Goal: Transaction & Acquisition: Purchase product/service

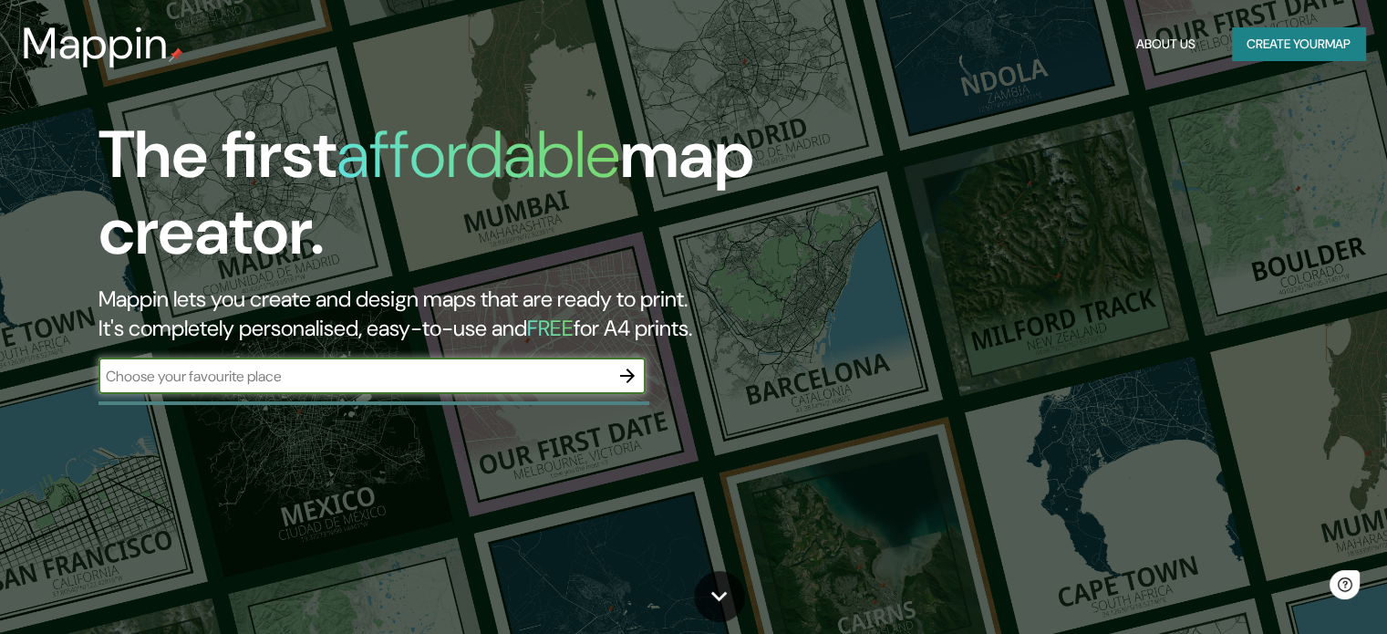
click at [489, 373] on input "text" at bounding box center [353, 376] width 511 height 21
type input "[GEOGRAPHIC_DATA][PERSON_NAME]"
click at [1268, 41] on button "Create your map" at bounding box center [1298, 44] width 133 height 34
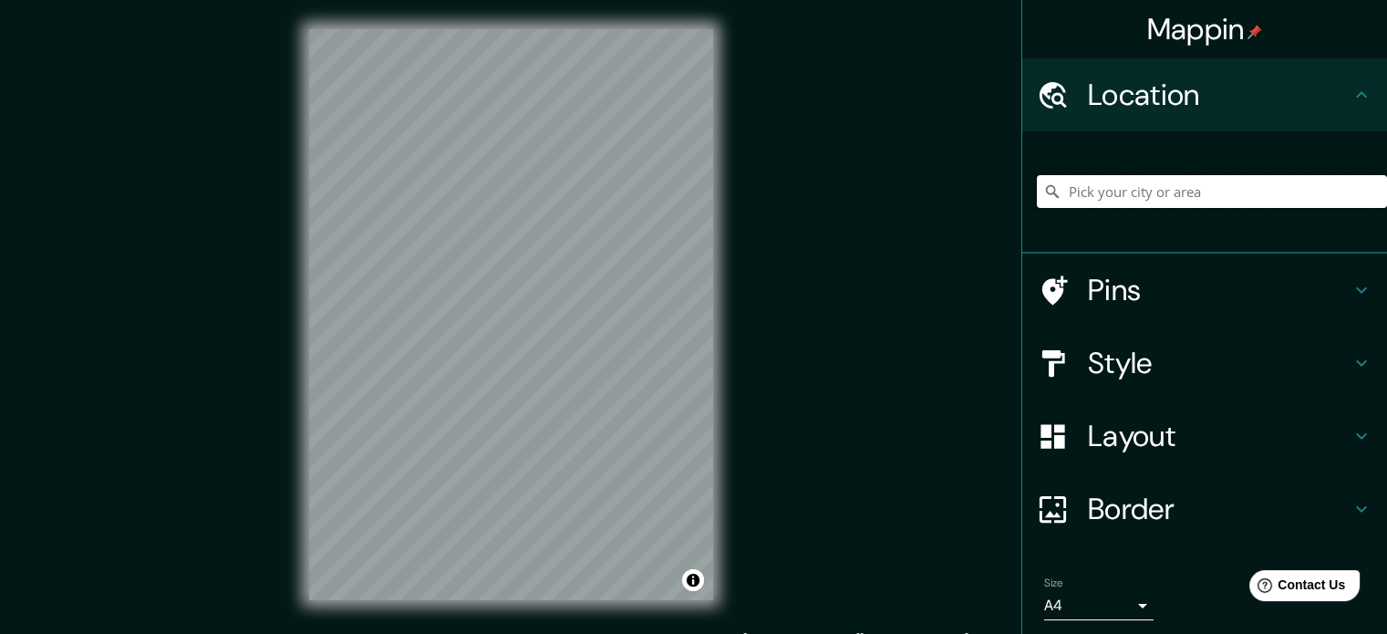
click at [1156, 192] on input "Pick your city or area" at bounding box center [1212, 191] width 350 height 33
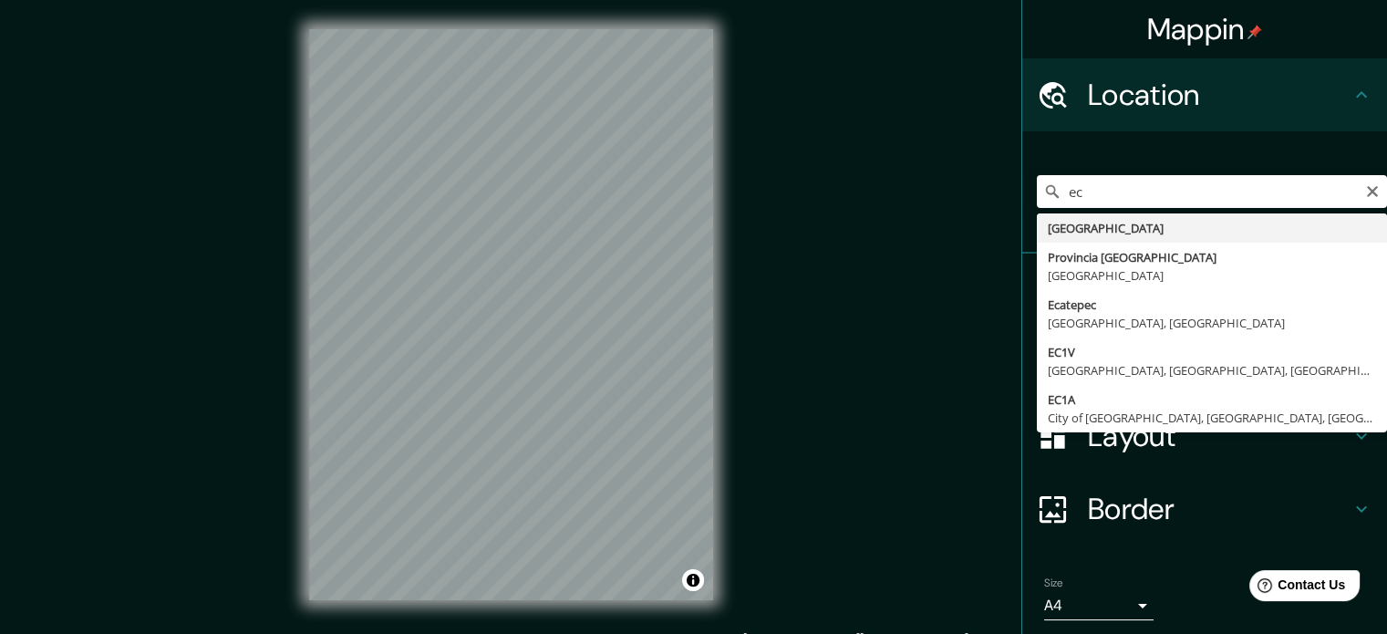
type input "[GEOGRAPHIC_DATA]"
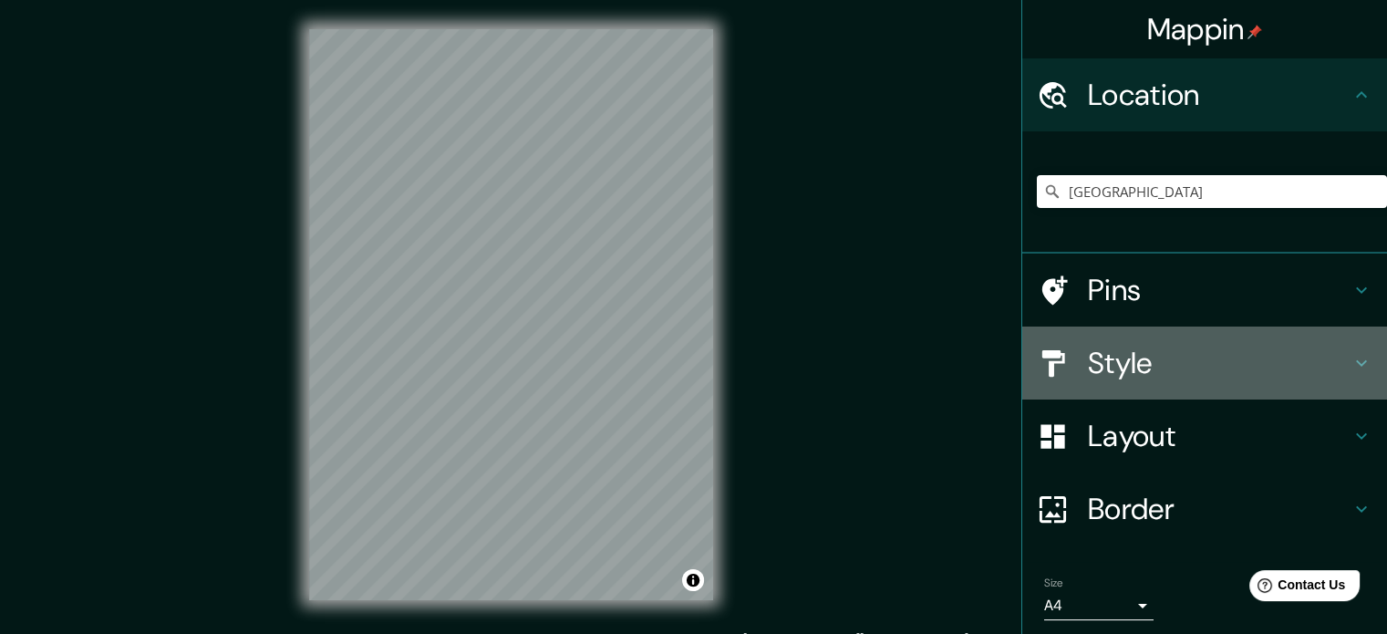
click at [1101, 357] on h4 "Style" at bounding box center [1219, 363] width 263 height 36
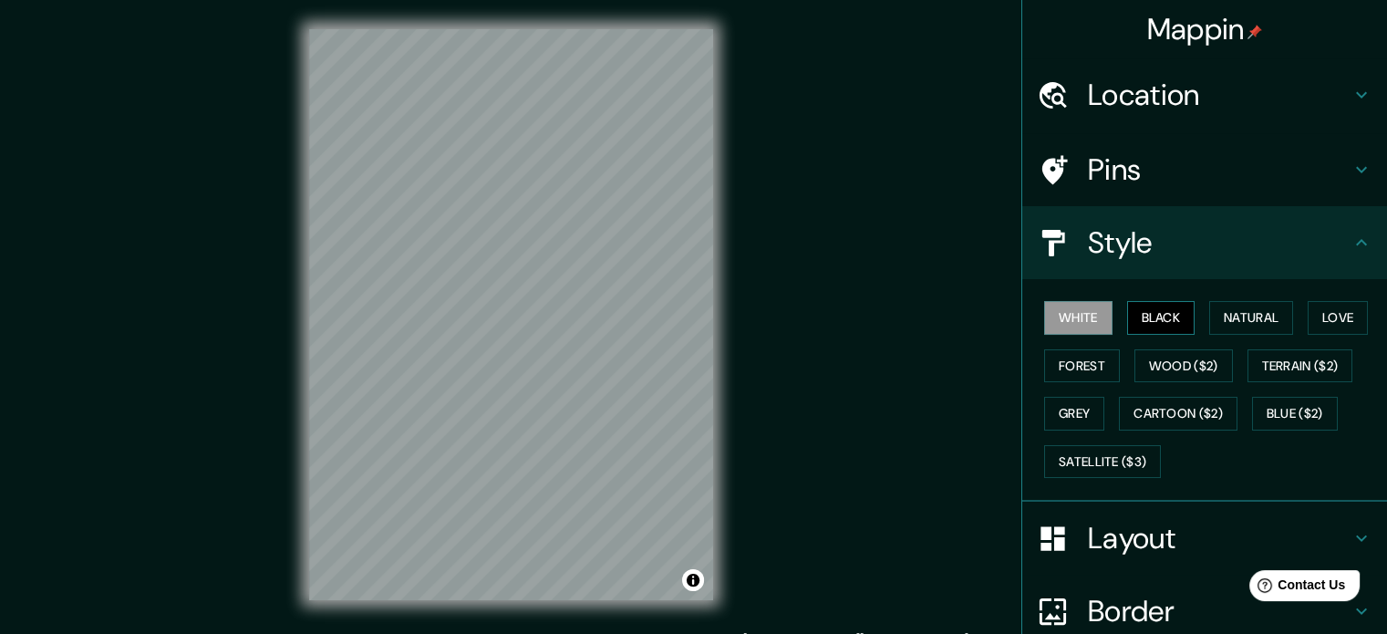
click at [1153, 309] on button "Black" at bounding box center [1161, 318] width 68 height 34
click at [1242, 313] on button "Natural" at bounding box center [1251, 318] width 84 height 34
click at [1152, 316] on button "Black" at bounding box center [1161, 318] width 68 height 34
click at [1092, 544] on h4 "Layout" at bounding box center [1219, 538] width 263 height 36
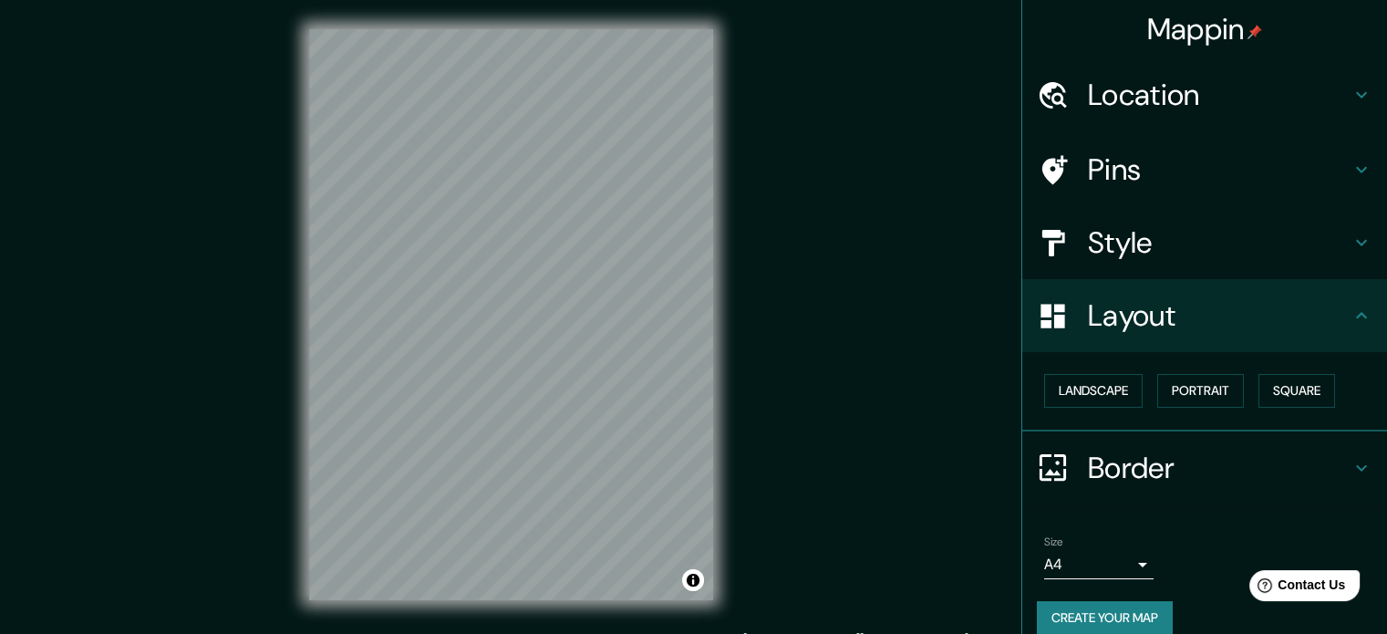
scroll to position [20, 0]
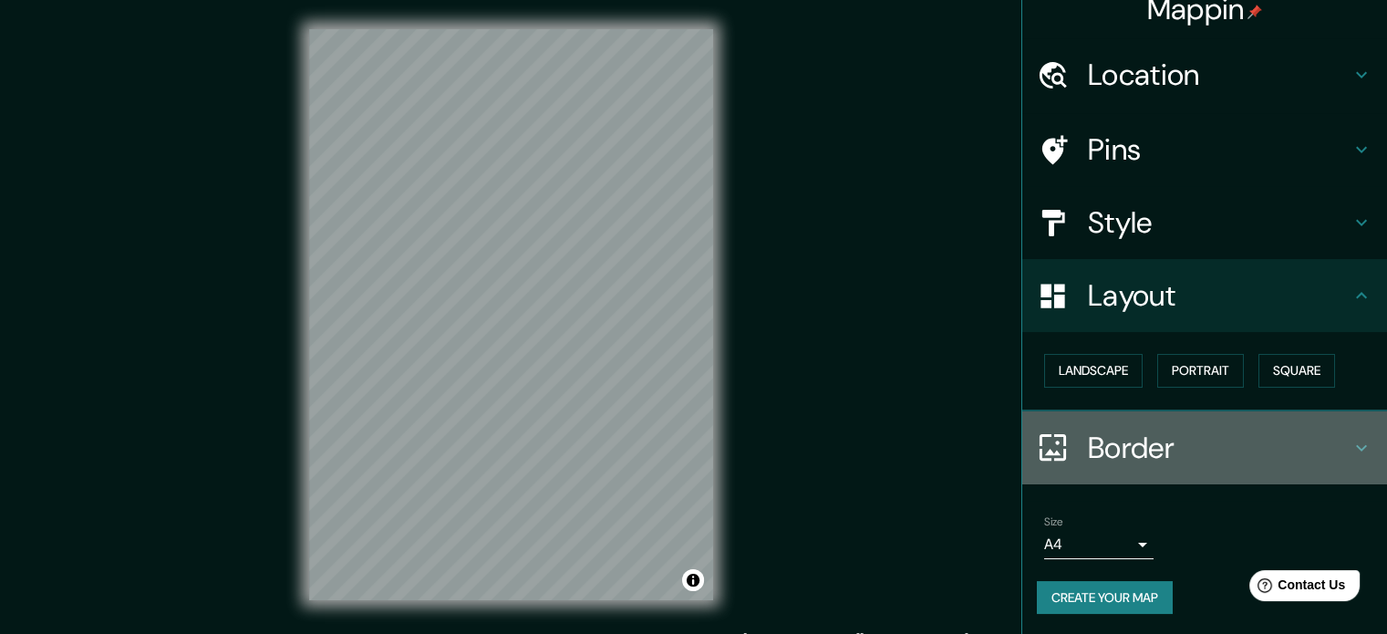
click at [1131, 447] on h4 "Border" at bounding box center [1219, 448] width 263 height 36
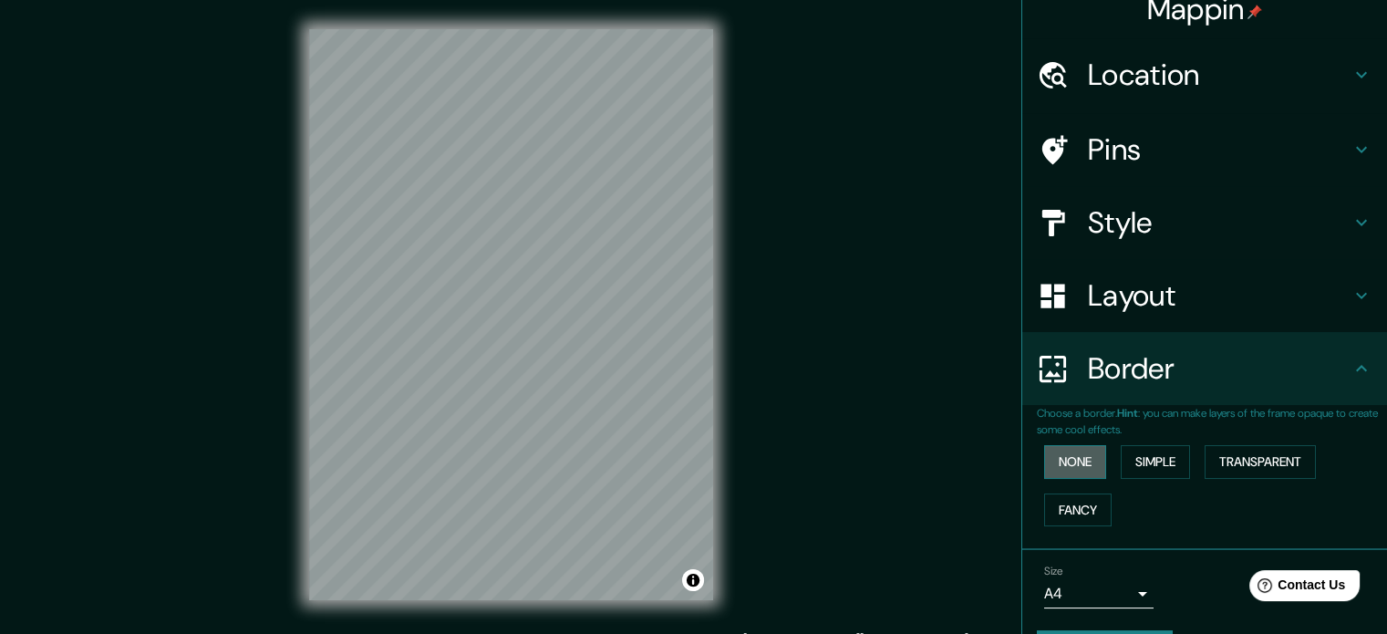
click at [1062, 469] on button "None" at bounding box center [1075, 462] width 62 height 34
click at [1055, 469] on button "None" at bounding box center [1075, 462] width 62 height 34
click at [1138, 460] on button "Simple" at bounding box center [1155, 462] width 69 height 34
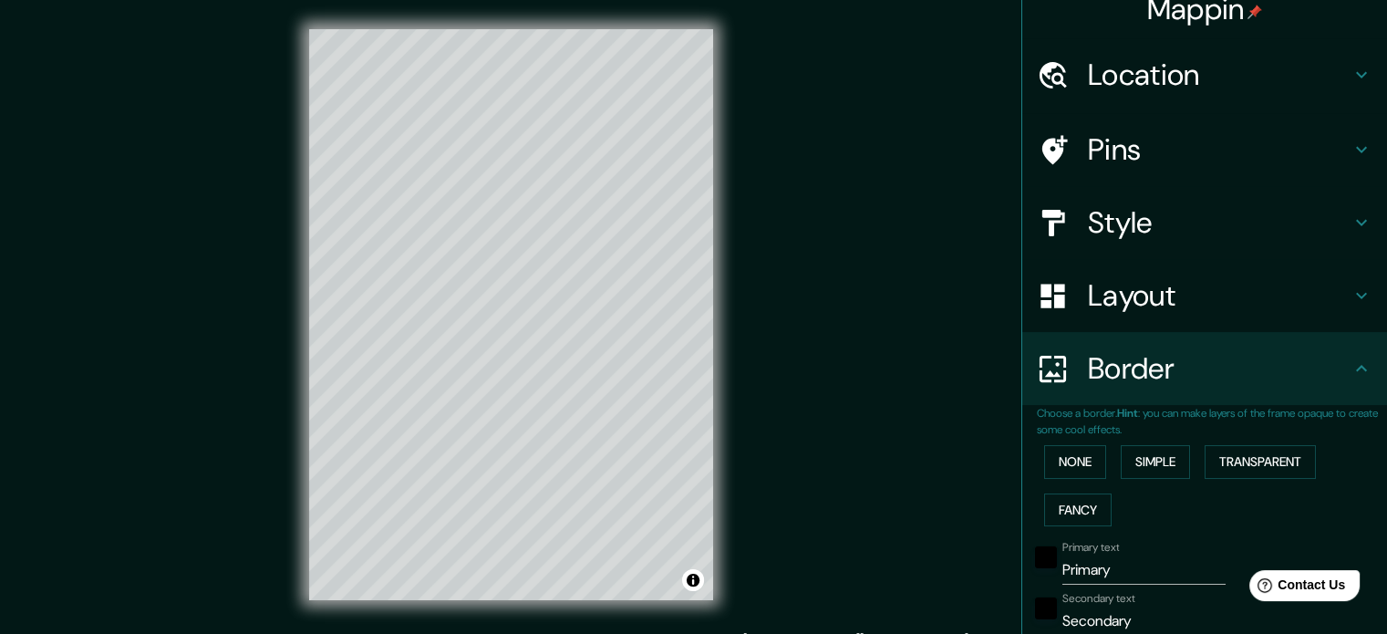
click at [1094, 466] on div "None Simple Transparent Fancy" at bounding box center [1212, 486] width 350 height 96
click at [1075, 467] on button "None" at bounding box center [1075, 462] width 62 height 34
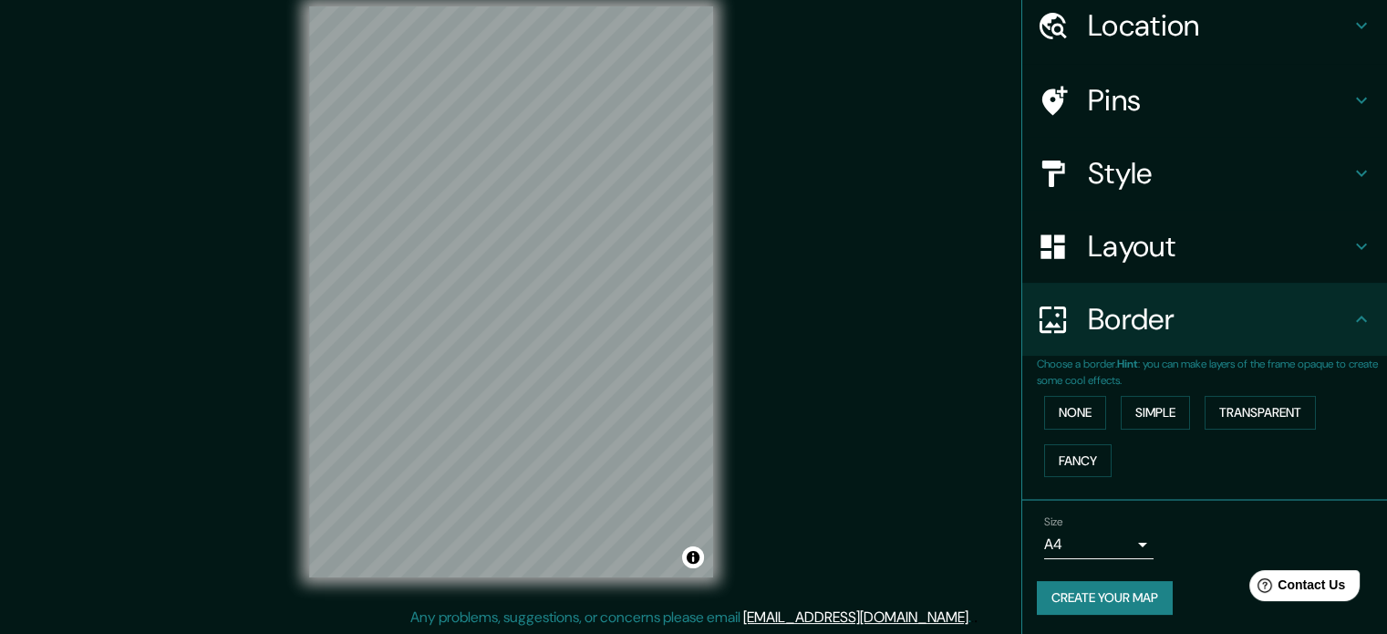
scroll to position [24, 0]
click at [1174, 99] on h4 "Pins" at bounding box center [1219, 100] width 263 height 36
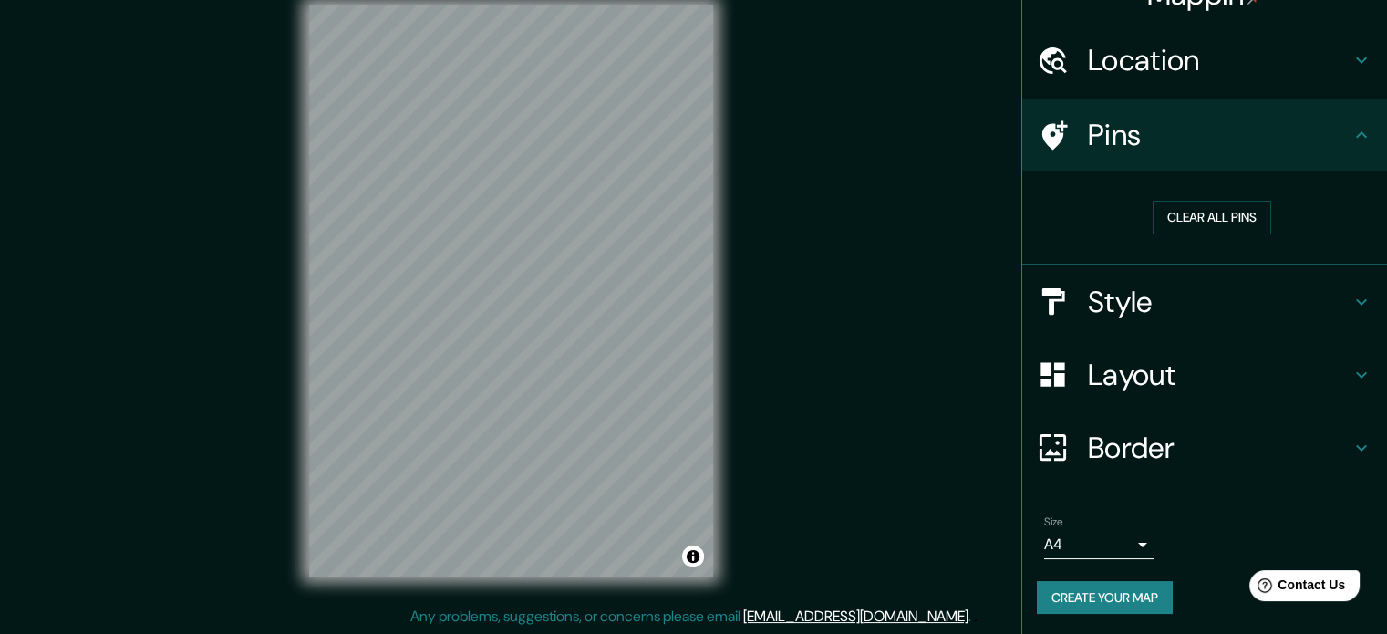
scroll to position [35, 0]
click at [1189, 214] on button "Clear all pins" at bounding box center [1212, 218] width 119 height 34
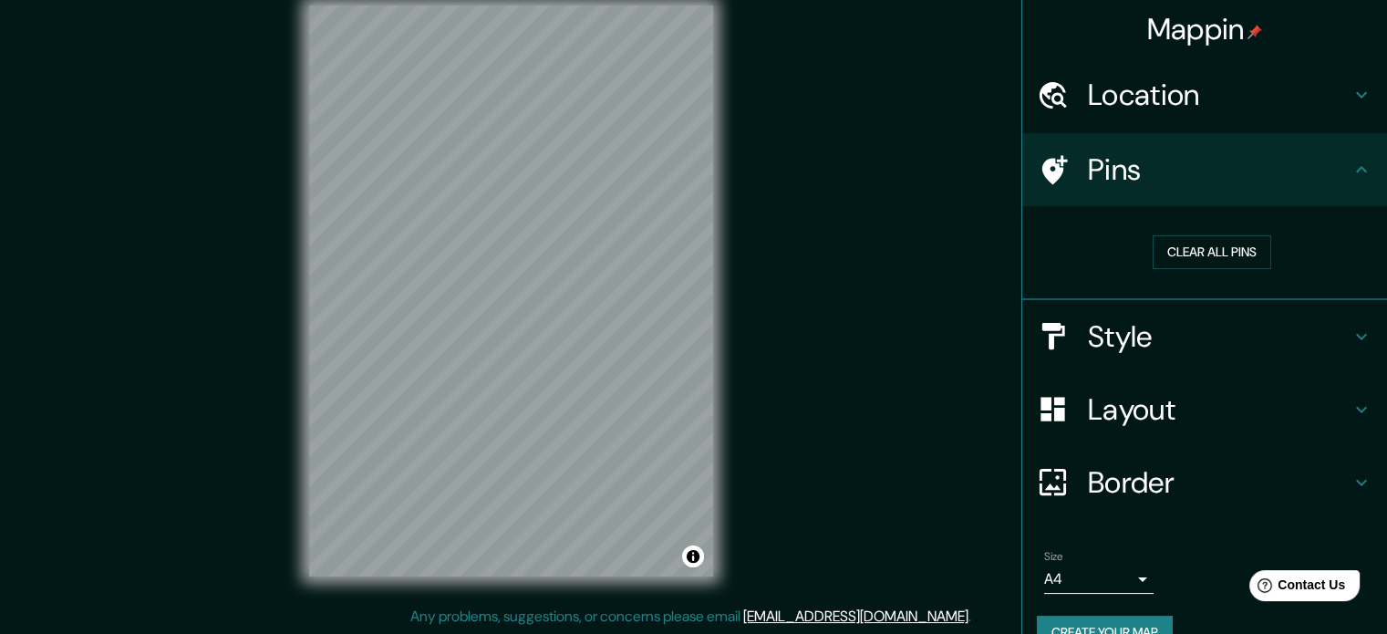
scroll to position [0, 0]
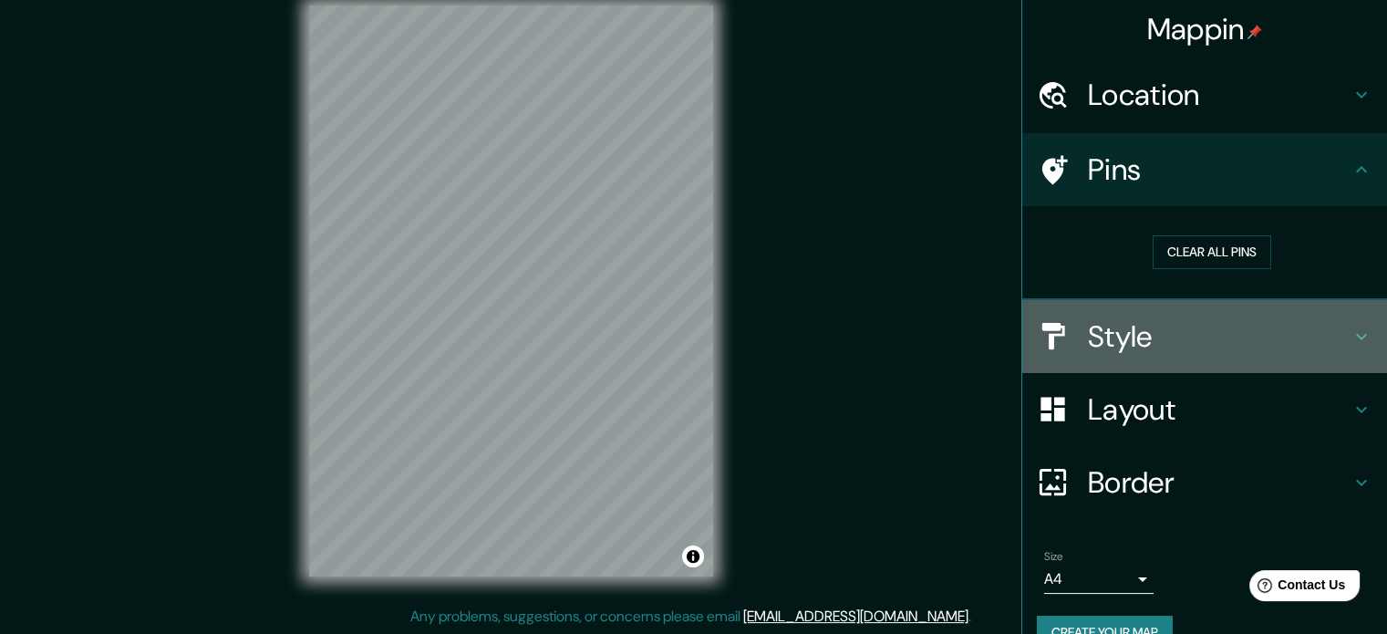
click at [1158, 328] on h4 "Style" at bounding box center [1219, 336] width 263 height 36
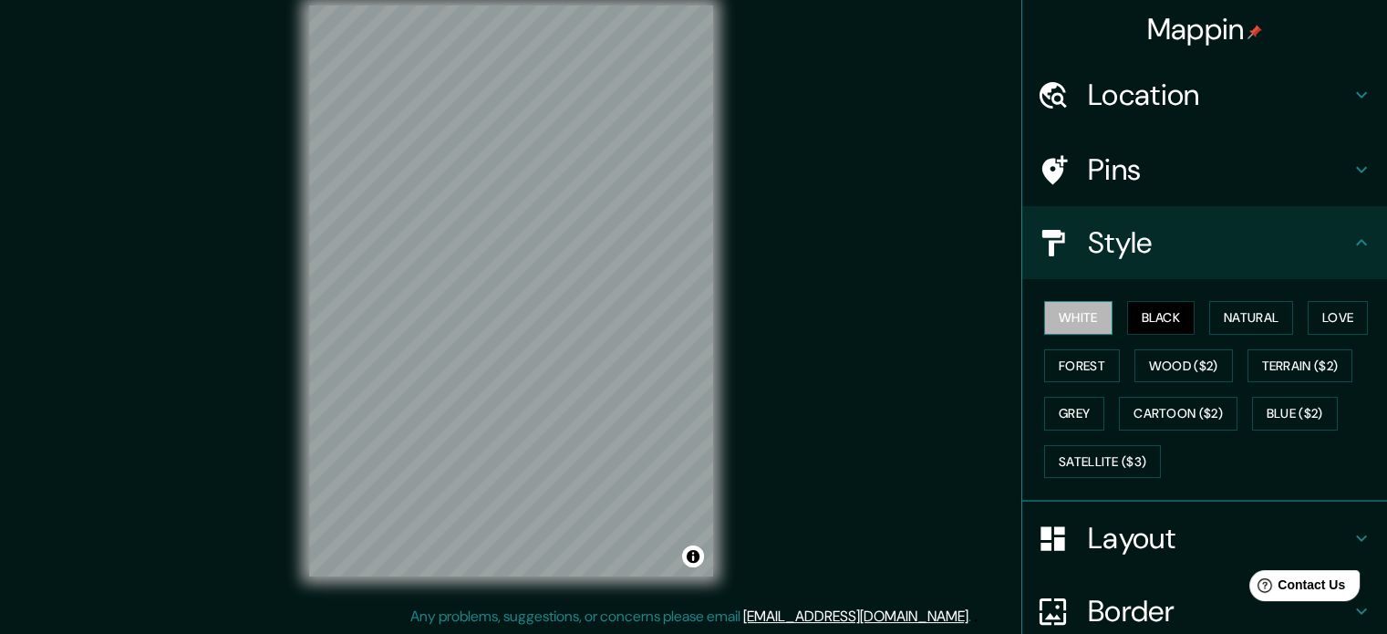
click at [1065, 318] on button "White" at bounding box center [1078, 318] width 68 height 34
click at [1162, 316] on button "Black" at bounding box center [1161, 318] width 68 height 34
click at [1321, 316] on button "Love" at bounding box center [1338, 318] width 60 height 34
click at [1335, 330] on button "Love" at bounding box center [1338, 318] width 60 height 34
click at [1131, 305] on button "Black" at bounding box center [1161, 318] width 68 height 34
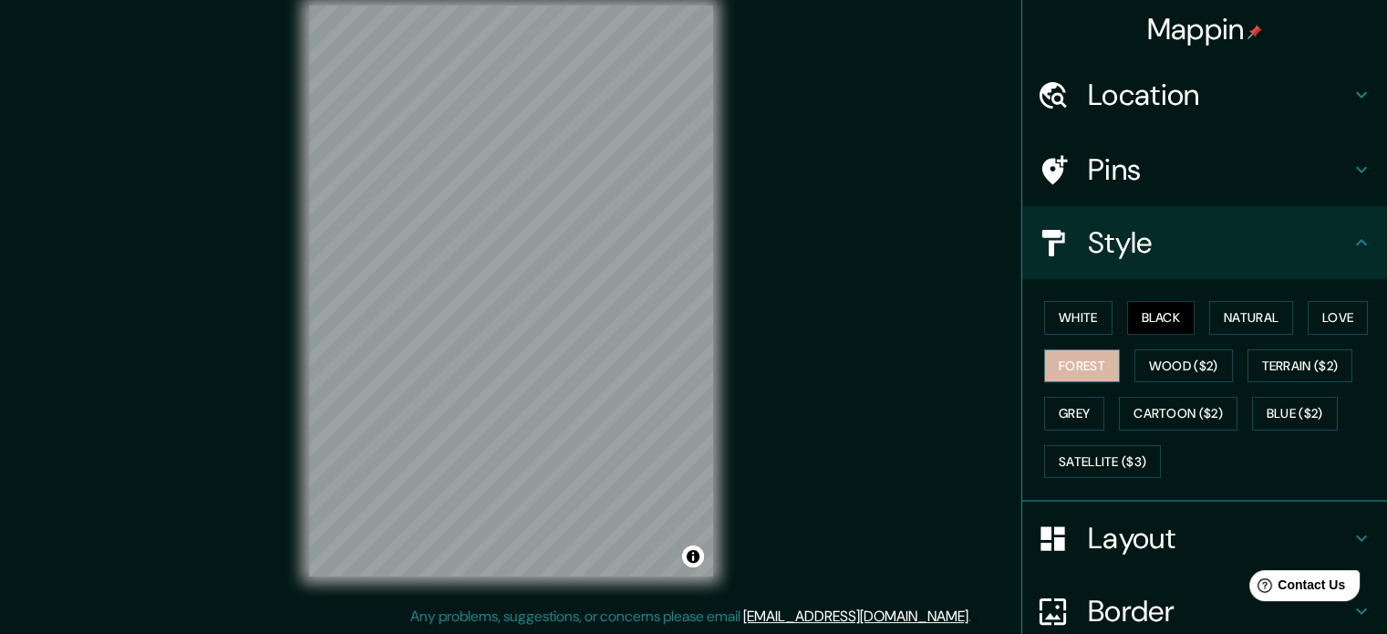
click at [1063, 353] on button "Forest" at bounding box center [1082, 366] width 76 height 34
click at [1086, 316] on button "White" at bounding box center [1078, 318] width 68 height 34
click at [1181, 306] on button "Black" at bounding box center [1161, 318] width 68 height 34
click at [1217, 316] on button "Natural" at bounding box center [1251, 318] width 84 height 34
click at [1160, 316] on button "Black" at bounding box center [1161, 318] width 68 height 34
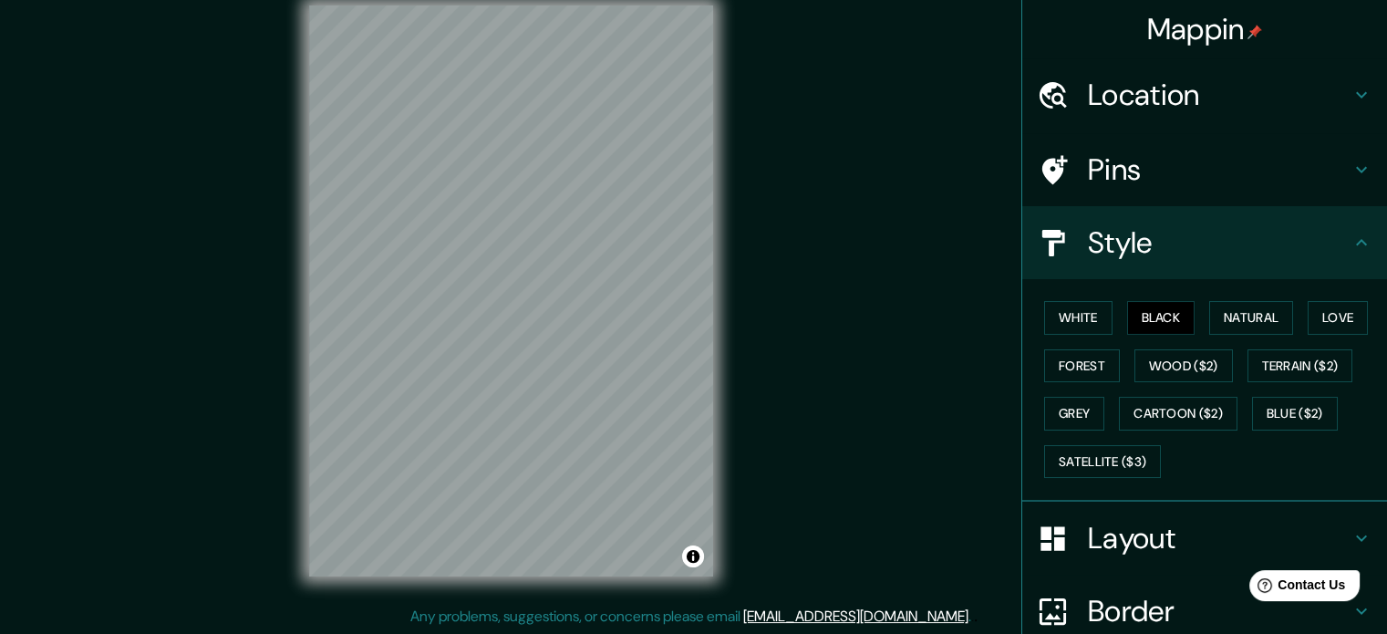
drag, startPoint x: 900, startPoint y: 216, endPoint x: 892, endPoint y: 253, distance: 37.4
click at [892, 253] on div "Mappin Location [GEOGRAPHIC_DATA] Pins Style White Black Natural Love Forest Wo…" at bounding box center [693, 305] width 1387 height 658
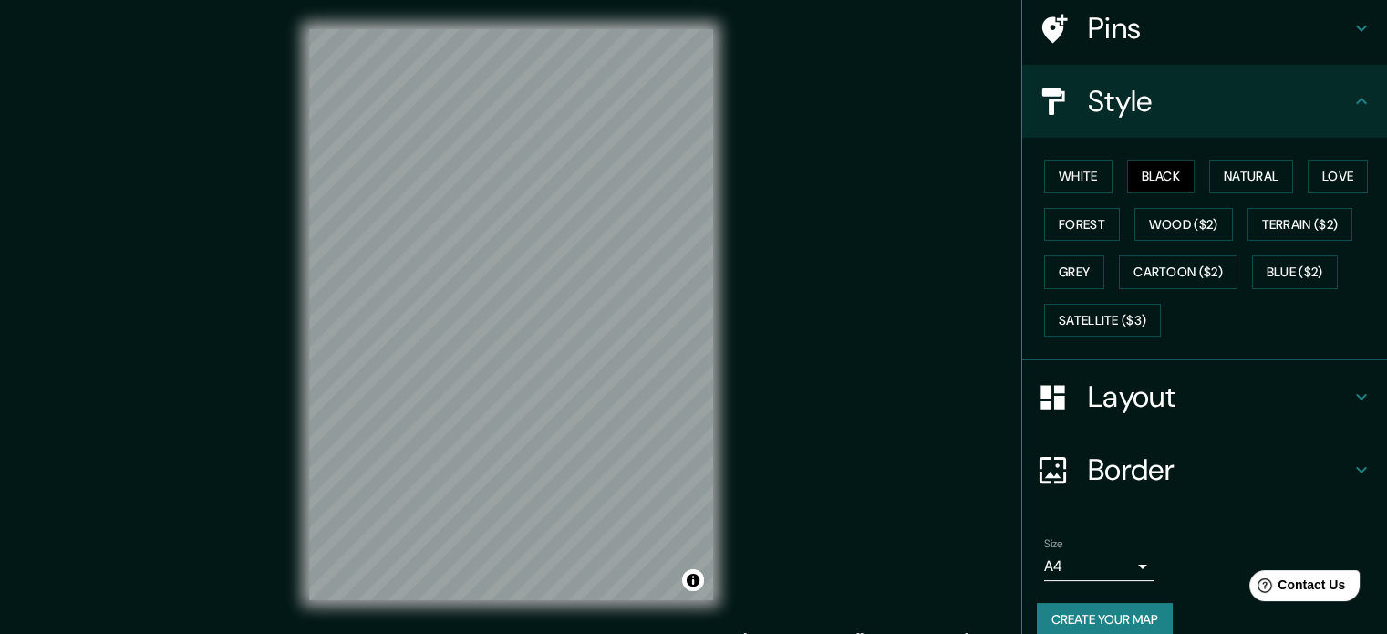
scroll to position [162, 0]
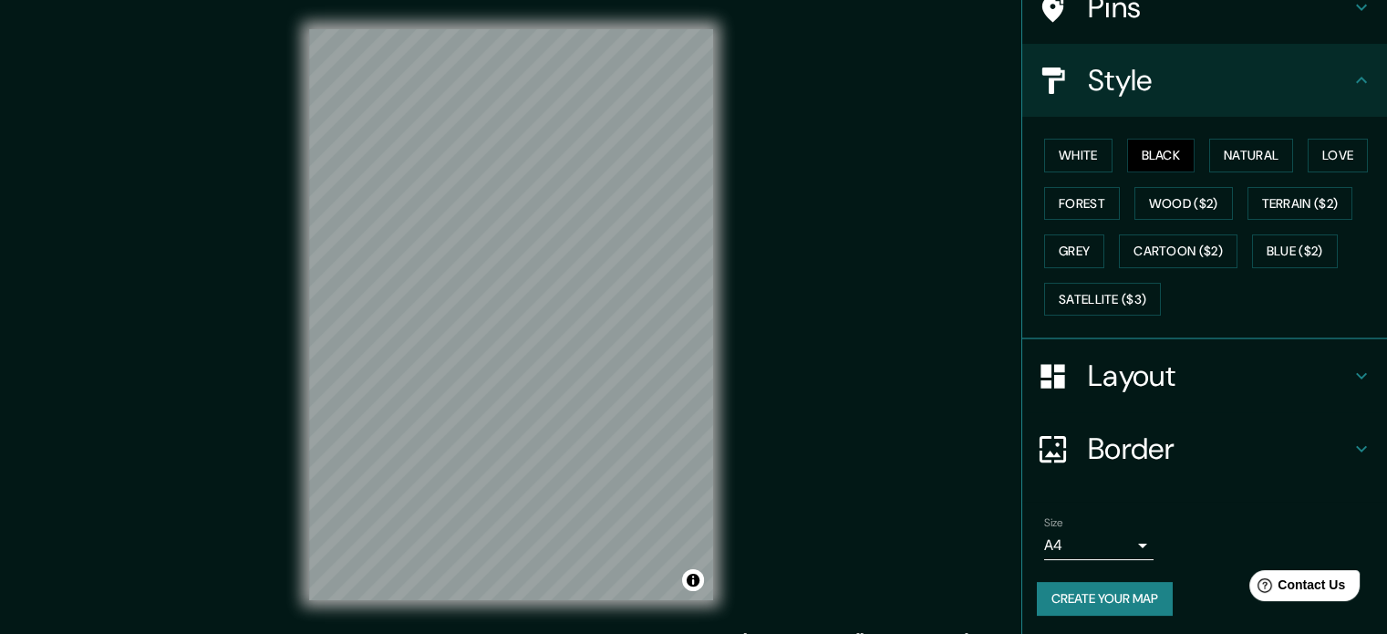
click at [1103, 603] on button "Create your map" at bounding box center [1105, 599] width 136 height 34
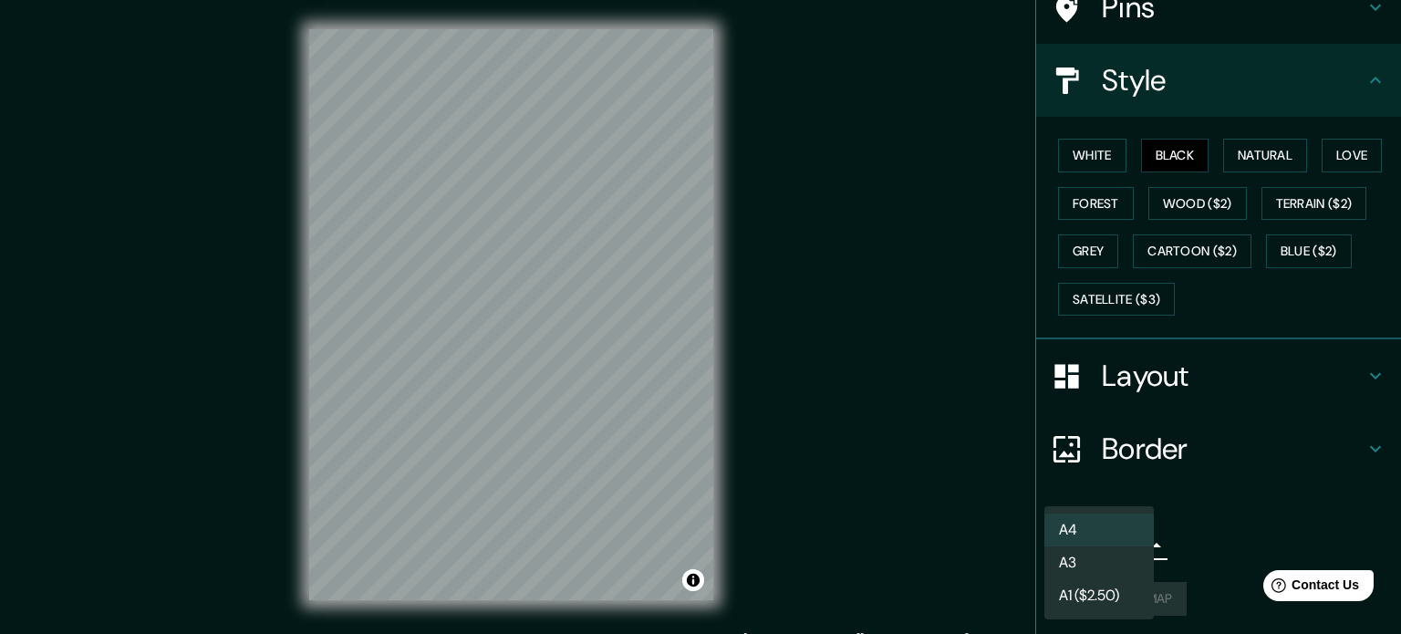
click at [1116, 539] on body "Mappin Location [GEOGRAPHIC_DATA] Pins Style White Black Natural Love Forest Wo…" at bounding box center [700, 317] width 1401 height 634
click at [1110, 565] on li "A3" at bounding box center [1098, 562] width 109 height 33
type input "a4"
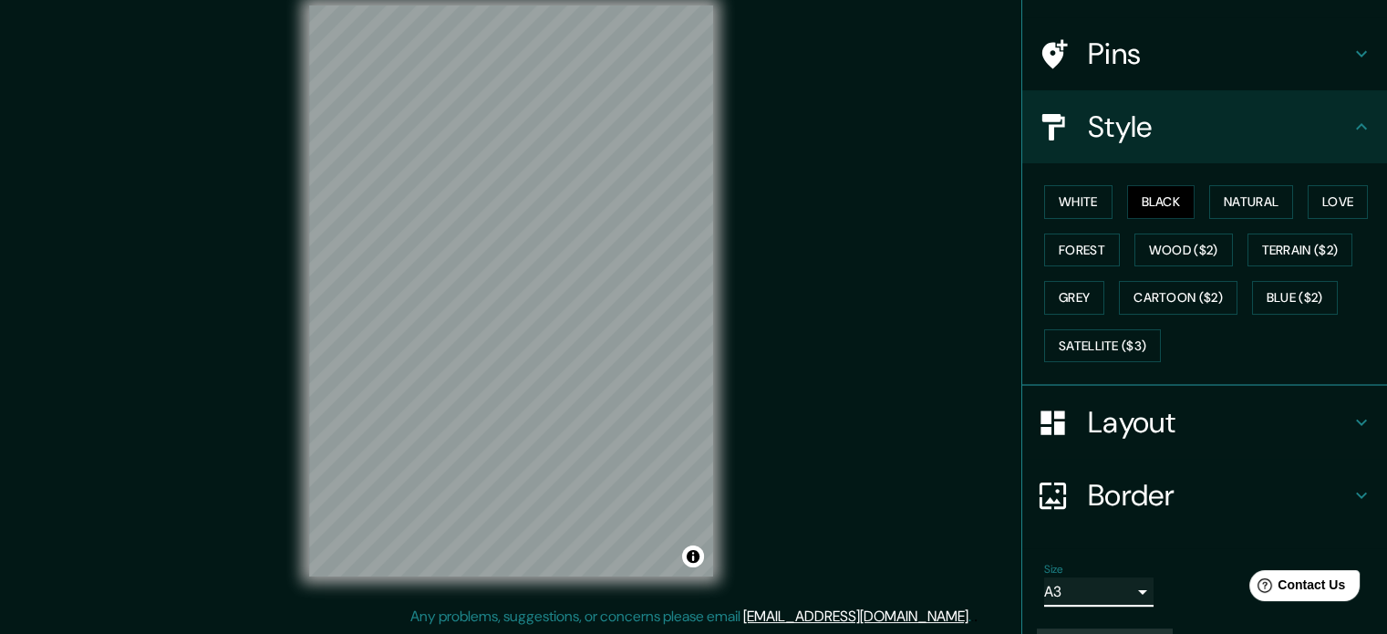
scroll to position [0, 0]
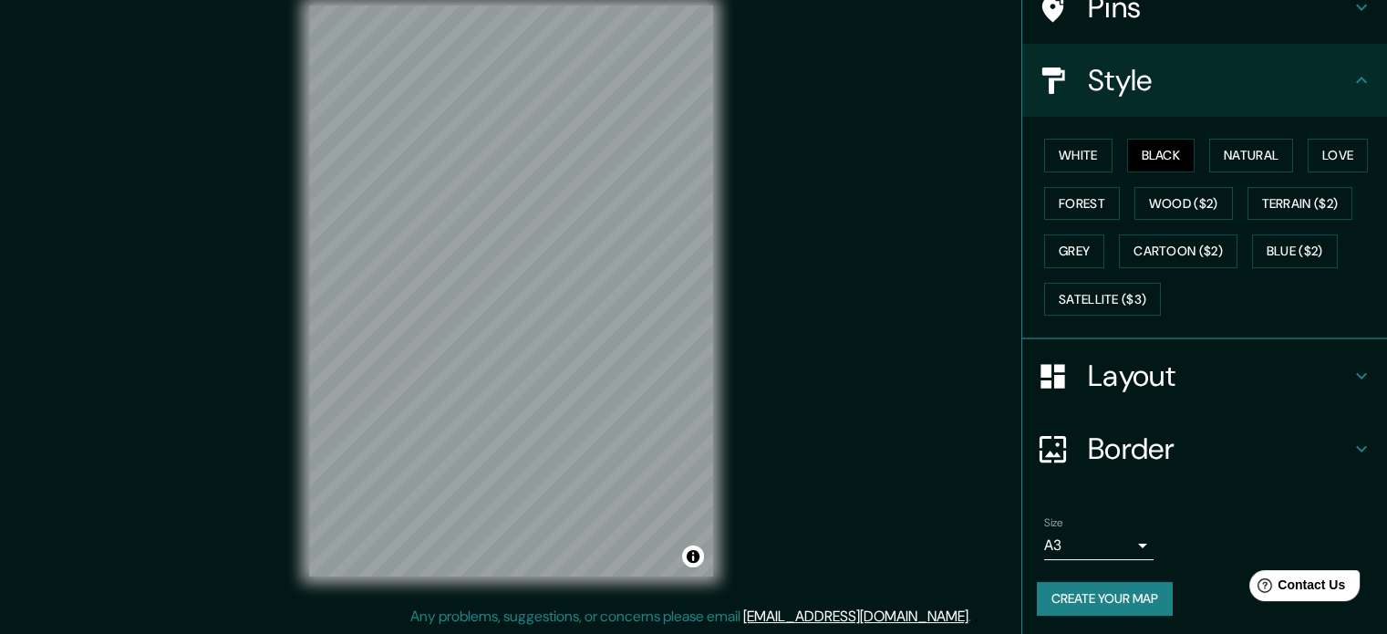
click at [1135, 363] on h4 "Layout" at bounding box center [1219, 376] width 263 height 36
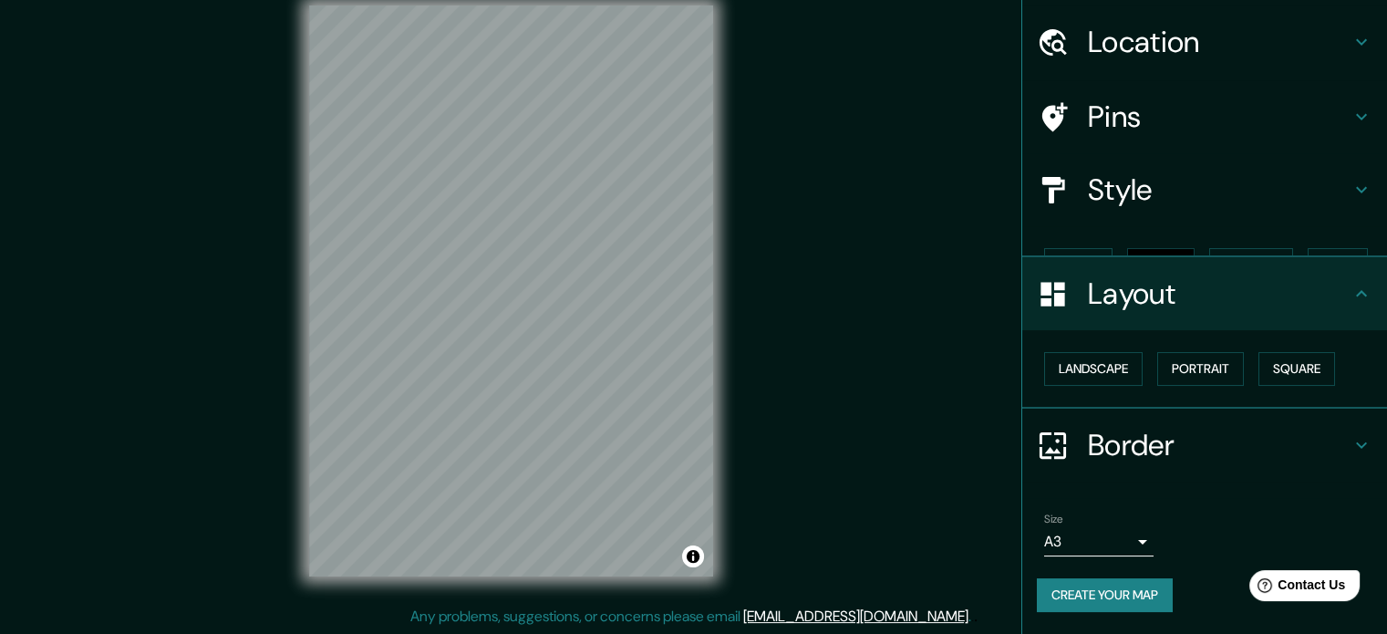
scroll to position [20, 0]
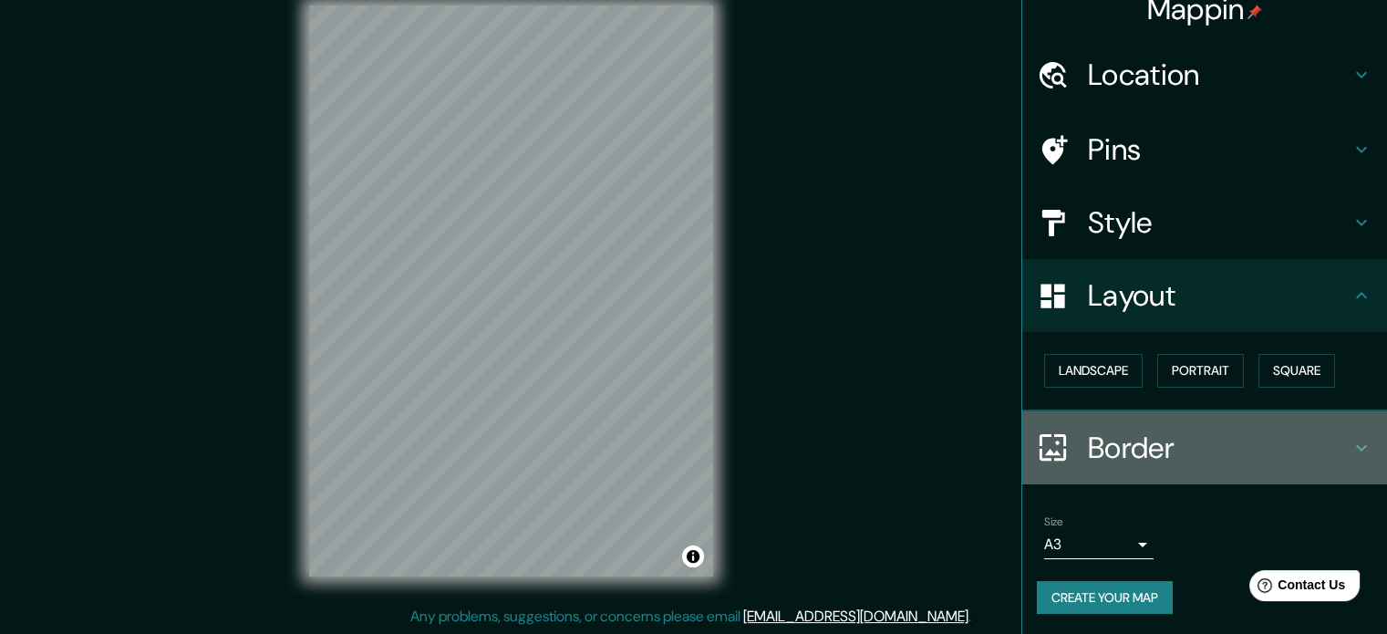
click at [1115, 456] on h4 "Border" at bounding box center [1219, 448] width 263 height 36
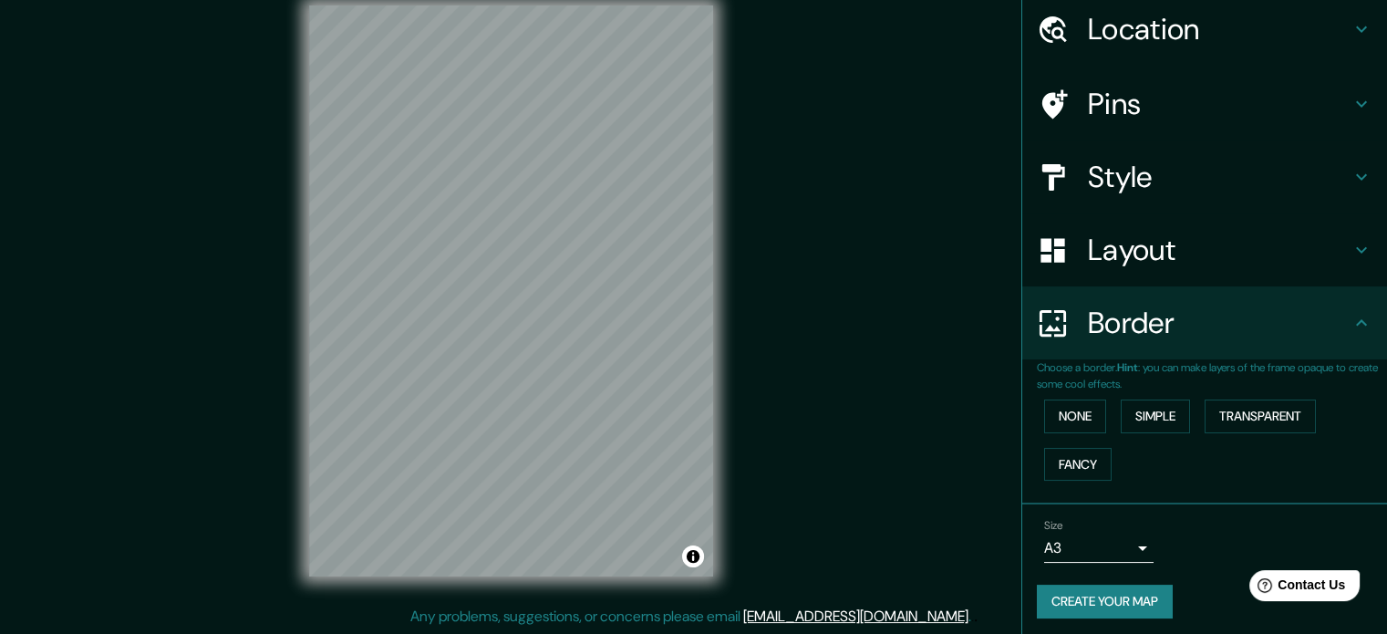
scroll to position [69, 0]
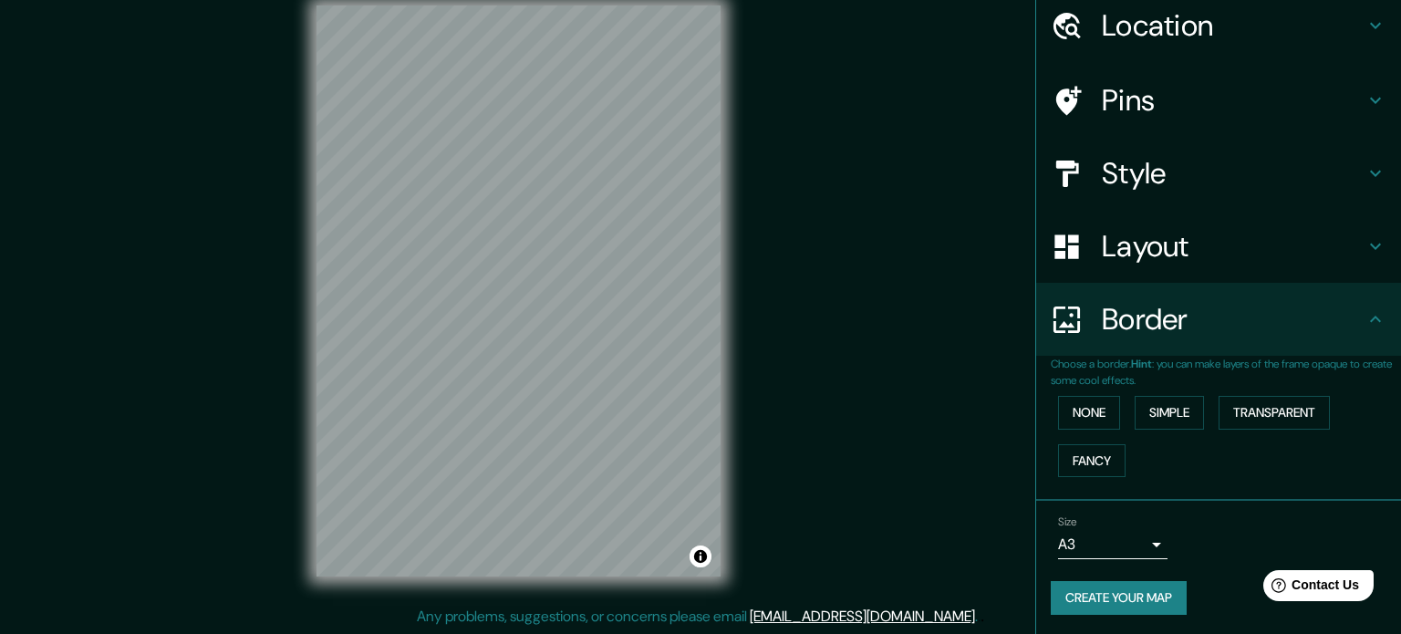
click at [1117, 543] on body "Mappin Location [GEOGRAPHIC_DATA] Pins Style Layout Border Choose a border. Hin…" at bounding box center [700, 293] width 1401 height 634
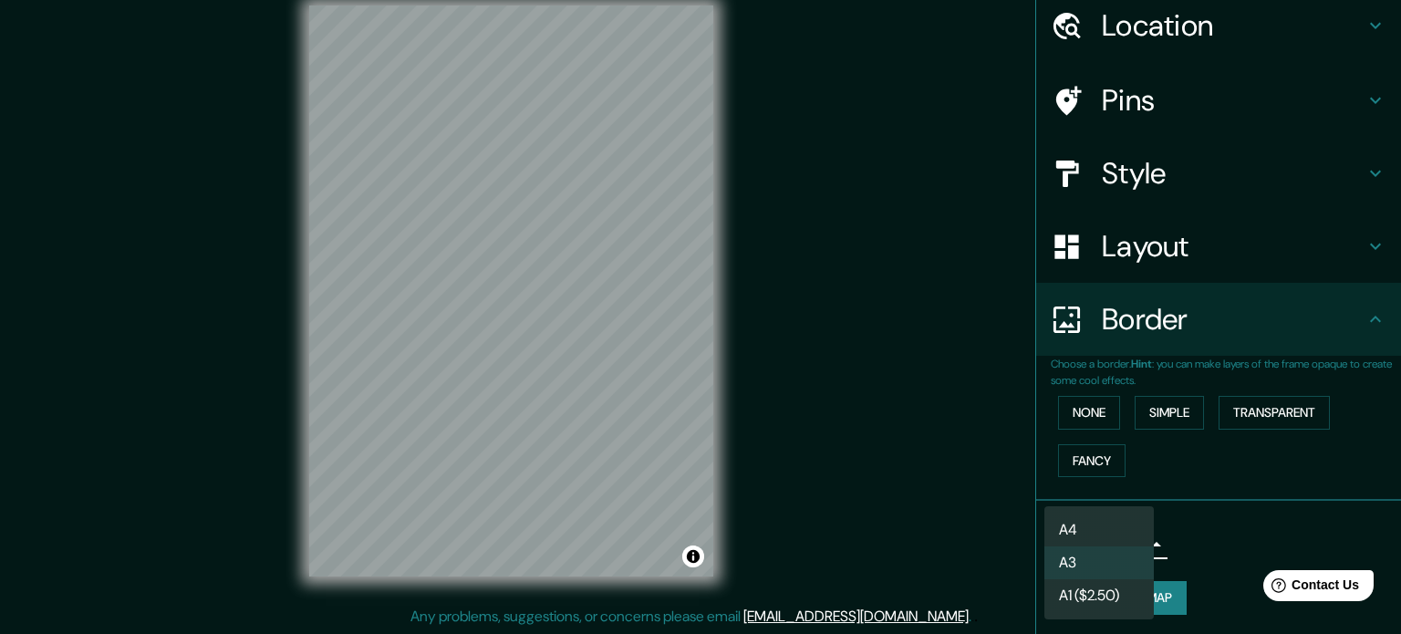
click at [1132, 106] on div at bounding box center [700, 317] width 1401 height 634
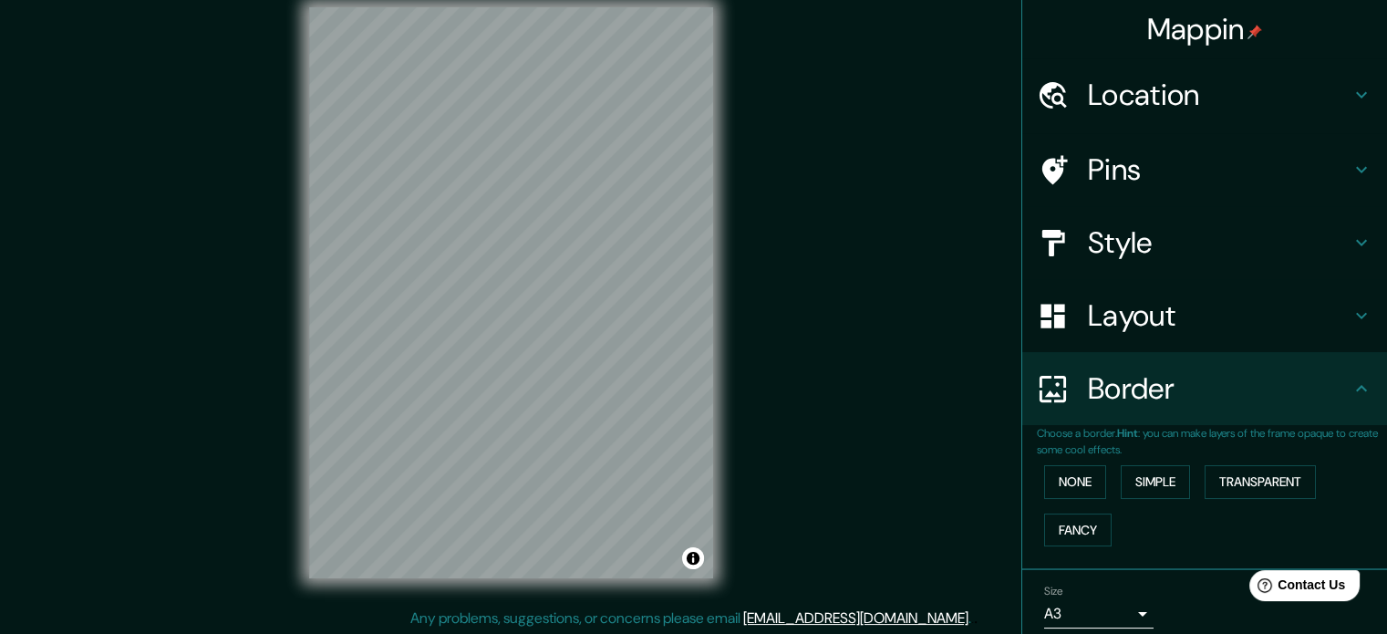
scroll to position [24, 0]
